Goal: Navigation & Orientation: Find specific page/section

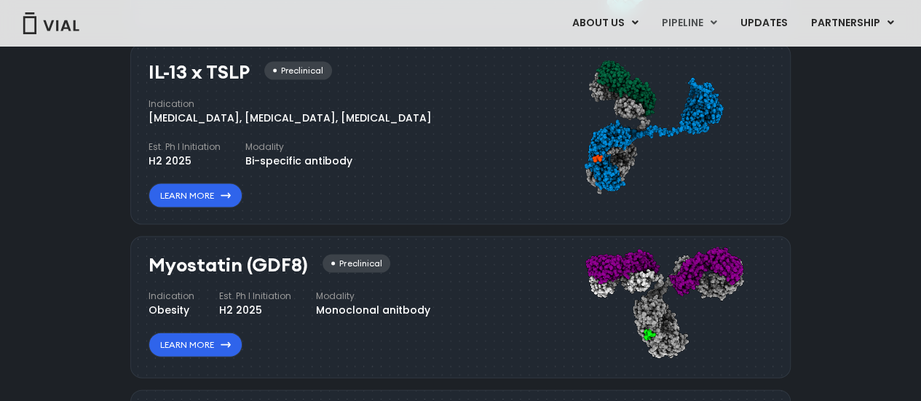
scroll to position [1456, 0]
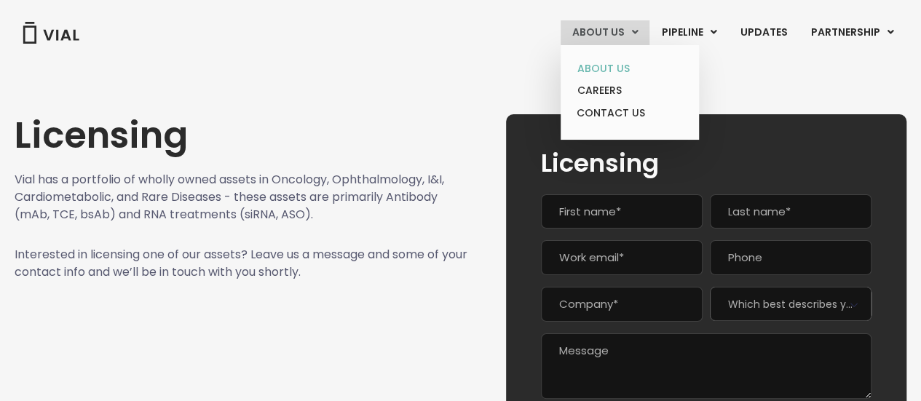
click at [590, 66] on link "ABOUT US" at bounding box center [629, 69] width 127 height 23
